Goal: Learn about a topic

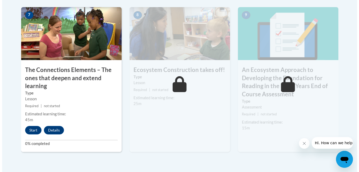
scroll to position [486, 0]
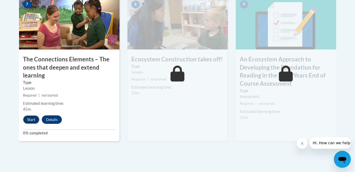
click at [32, 119] on button "Start" at bounding box center [31, 119] width 16 height 8
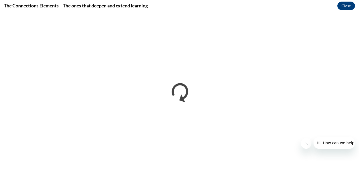
scroll to position [0, 0]
